Goal: Task Accomplishment & Management: Manage account settings

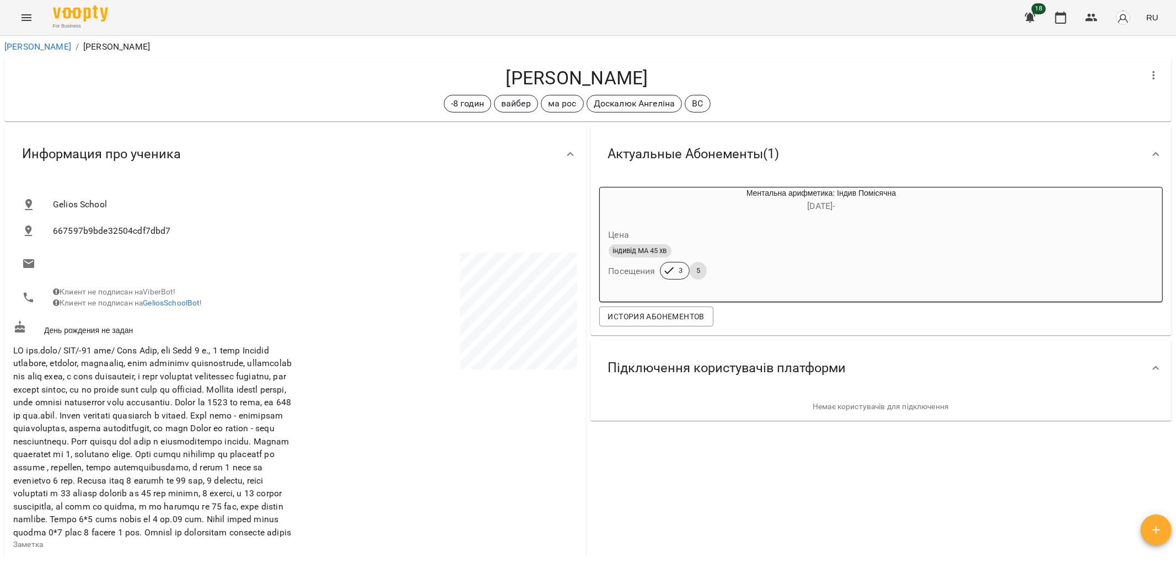
click at [24, 13] on icon "Menu" at bounding box center [26, 17] width 13 height 13
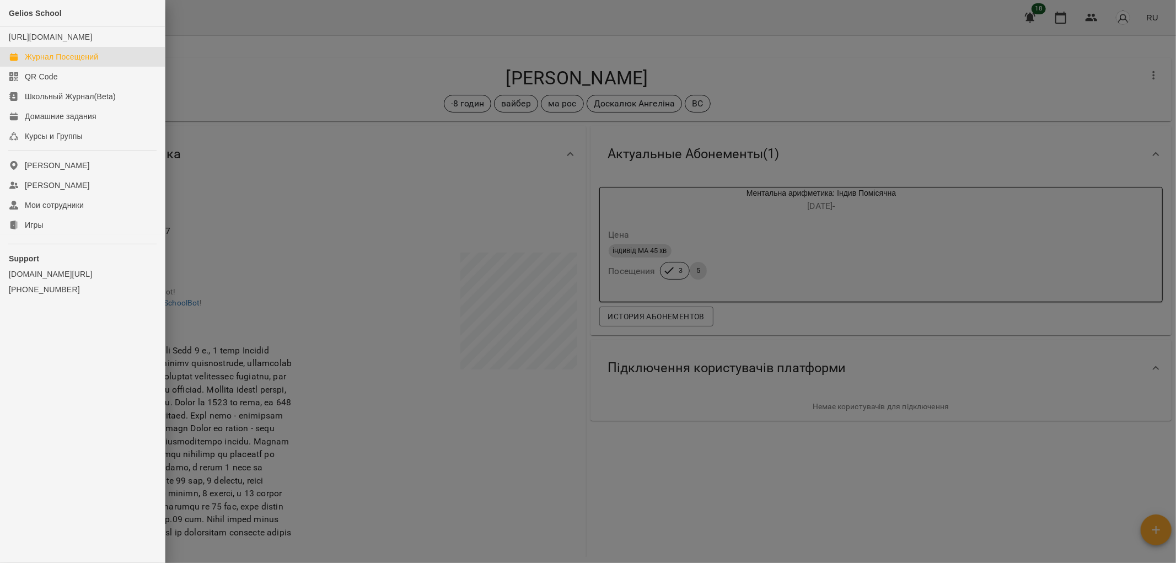
click at [37, 62] on div "Журнал Посещений" at bounding box center [61, 56] width 73 height 11
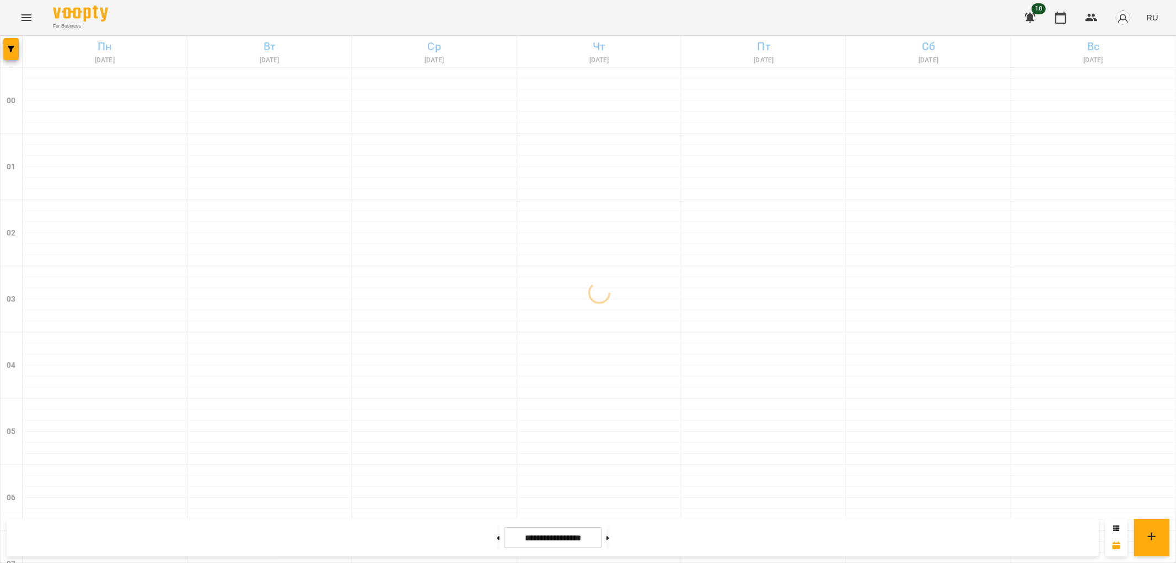
scroll to position [1142, 0]
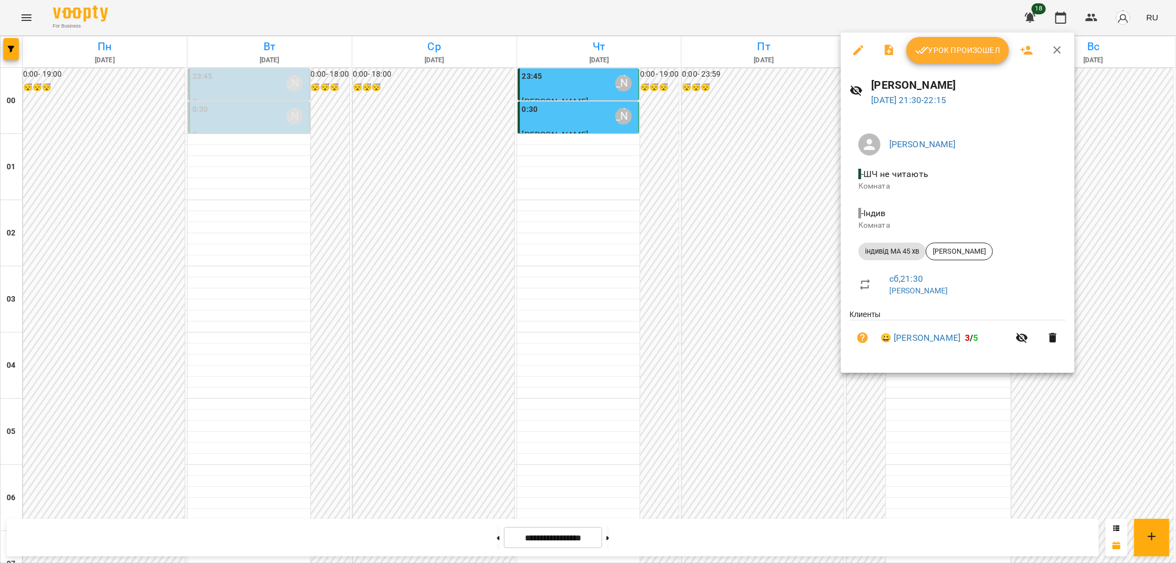
click at [935, 47] on span "Урок произошел" at bounding box center [957, 50] width 85 height 13
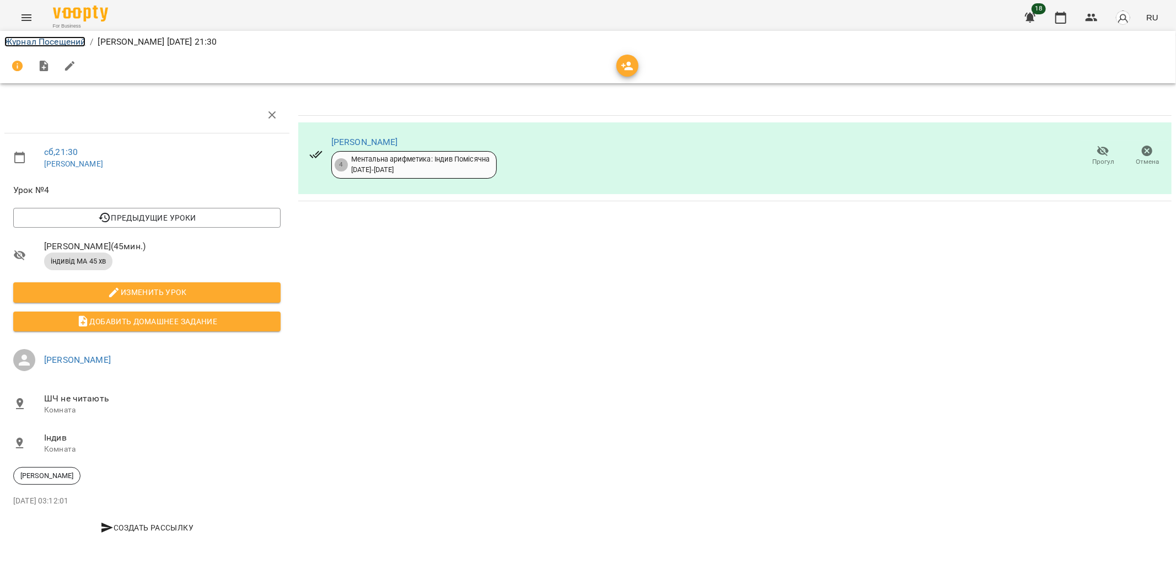
click at [25, 37] on link "Журнал Посещений" at bounding box center [44, 41] width 81 height 10
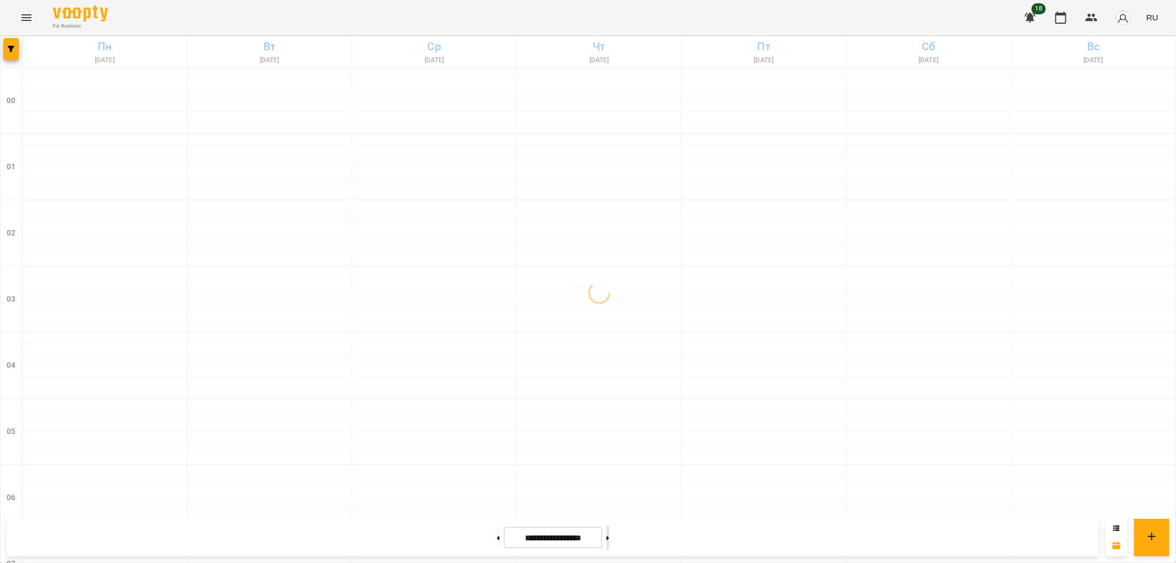
click at [609, 540] on button at bounding box center [607, 537] width 3 height 24
type input "**********"
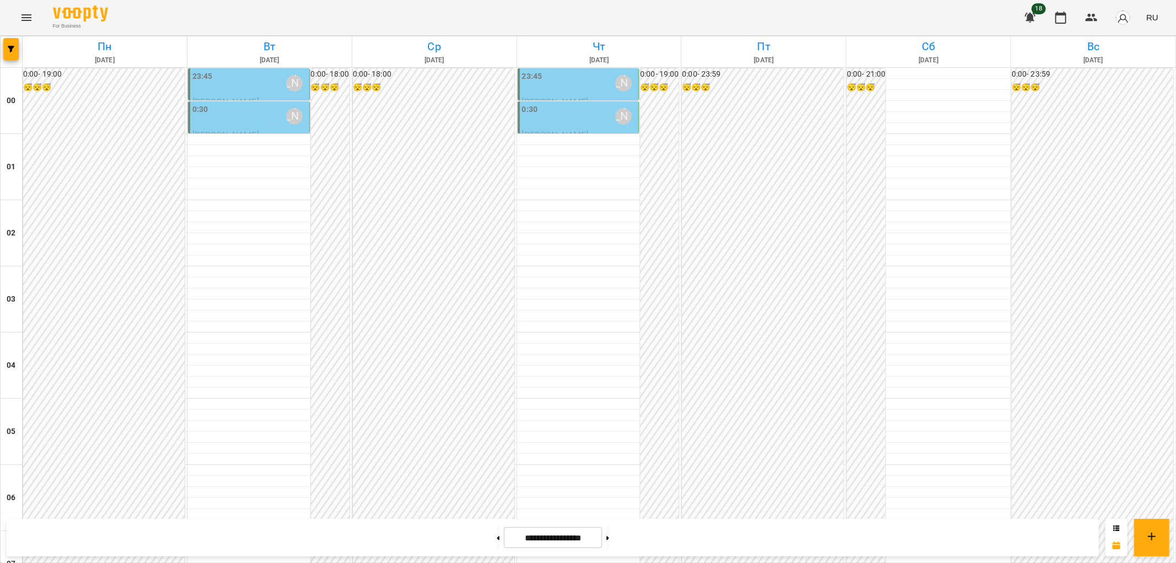
scroll to position [1142, 0]
